Goal: Task Accomplishment & Management: Manage account settings

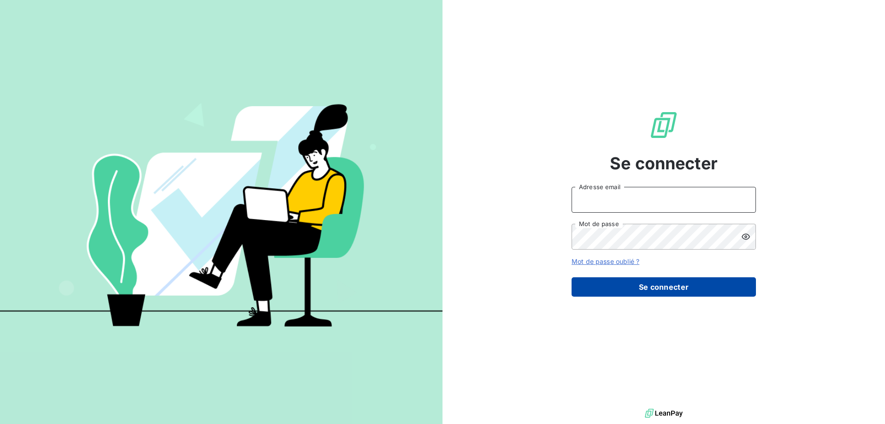
type input "[EMAIL_ADDRESS][DOMAIN_NAME]"
click at [678, 289] on button "Se connecter" at bounding box center [664, 286] width 184 height 19
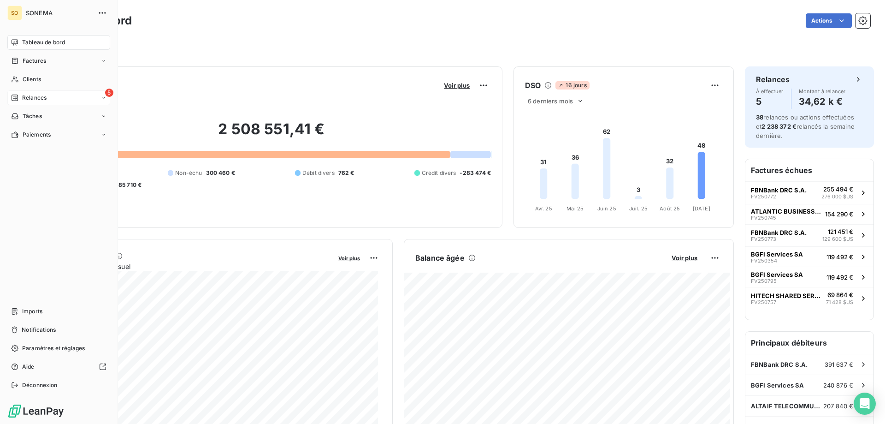
click at [27, 97] on span "Relances" at bounding box center [34, 98] width 24 height 8
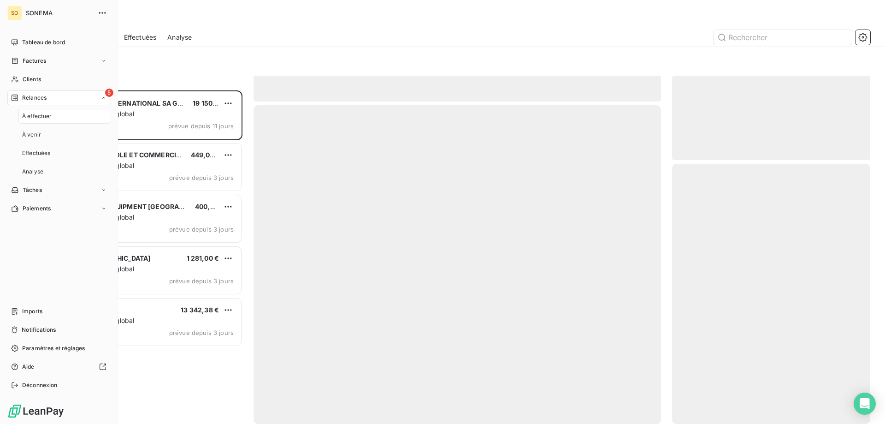
scroll to position [326, 191]
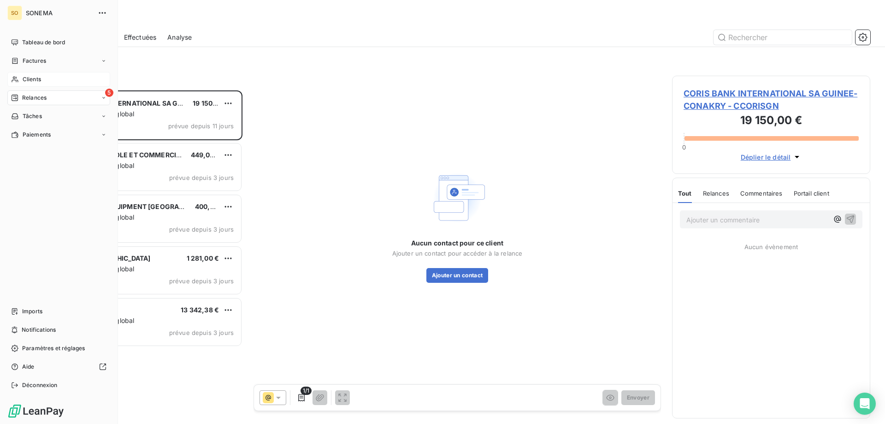
click at [39, 80] on span "Clients" at bounding box center [32, 79] width 18 height 8
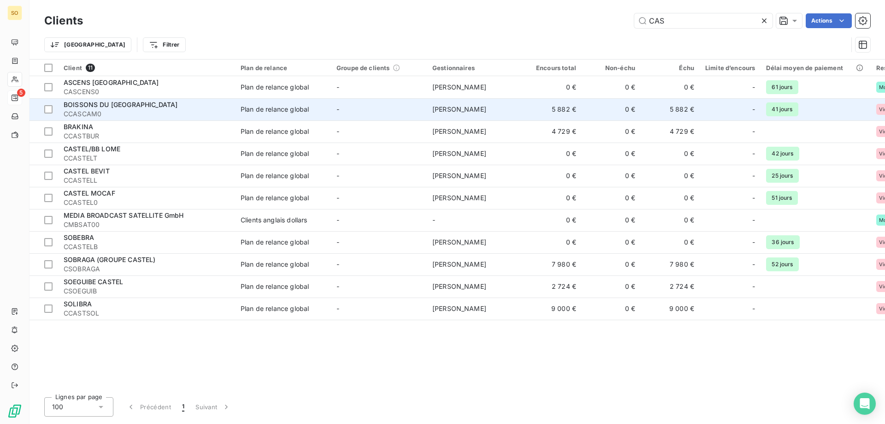
type input "CAS"
click at [122, 106] on span "BOISSONS DU [GEOGRAPHIC_DATA]" at bounding box center [121, 104] width 114 height 8
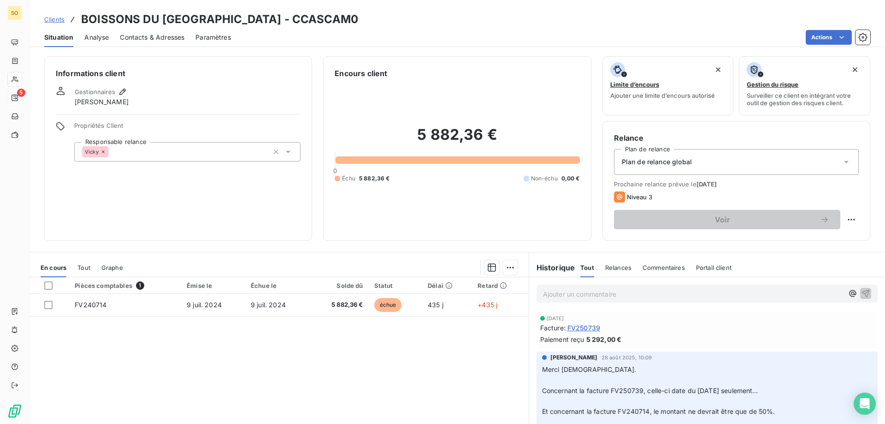
click at [842, 160] on icon at bounding box center [846, 161] width 9 height 9
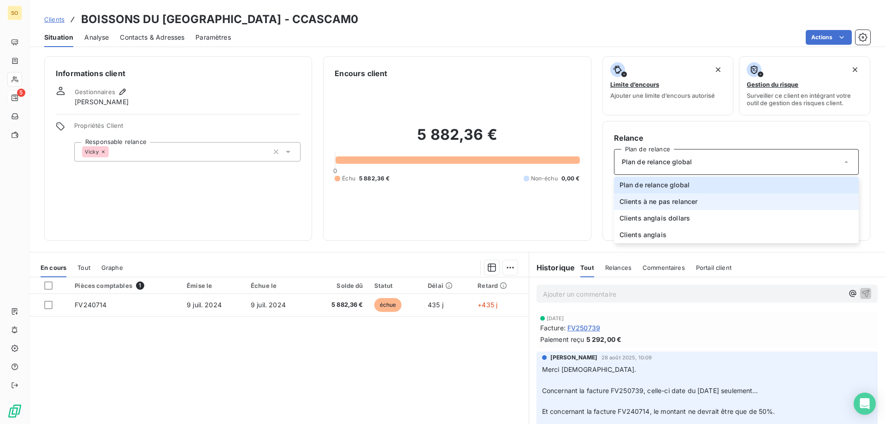
click at [651, 202] on span "Clients à ne pas relancer" at bounding box center [659, 201] width 78 height 9
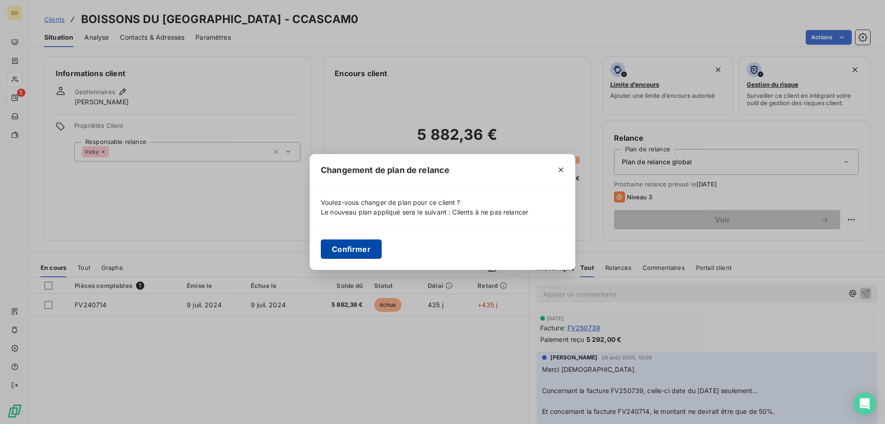
click at [351, 249] on button "Confirmer" at bounding box center [351, 248] width 61 height 19
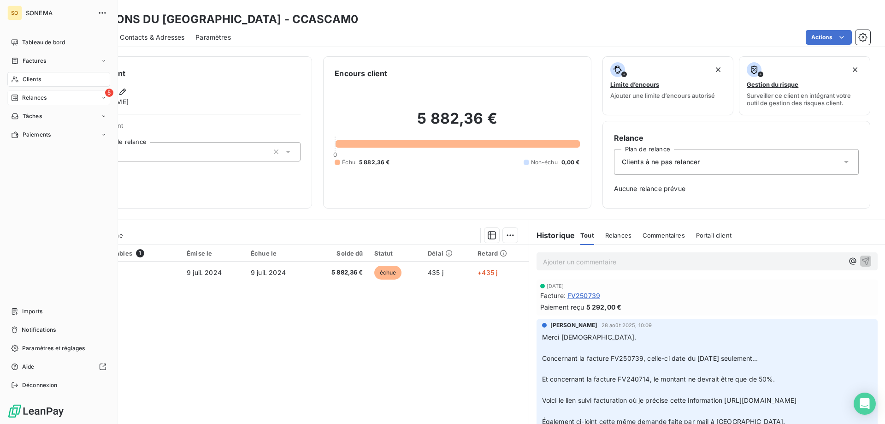
click at [31, 99] on span "Relances" at bounding box center [34, 98] width 24 height 8
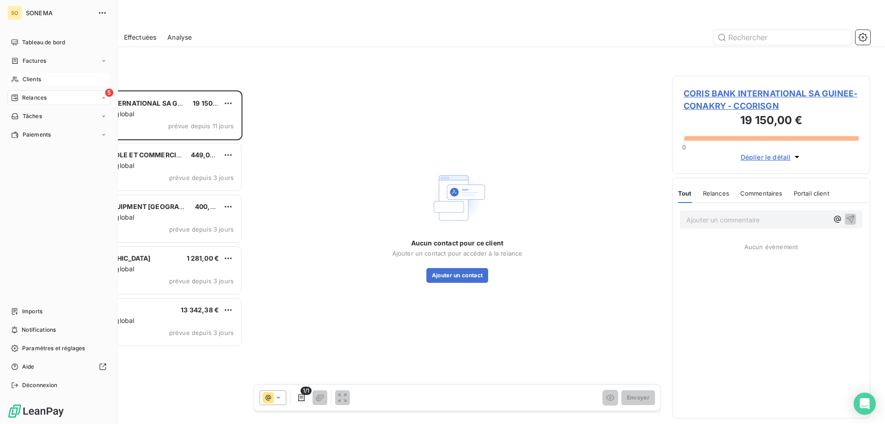
scroll to position [326, 191]
